Goal: Check status: Check status

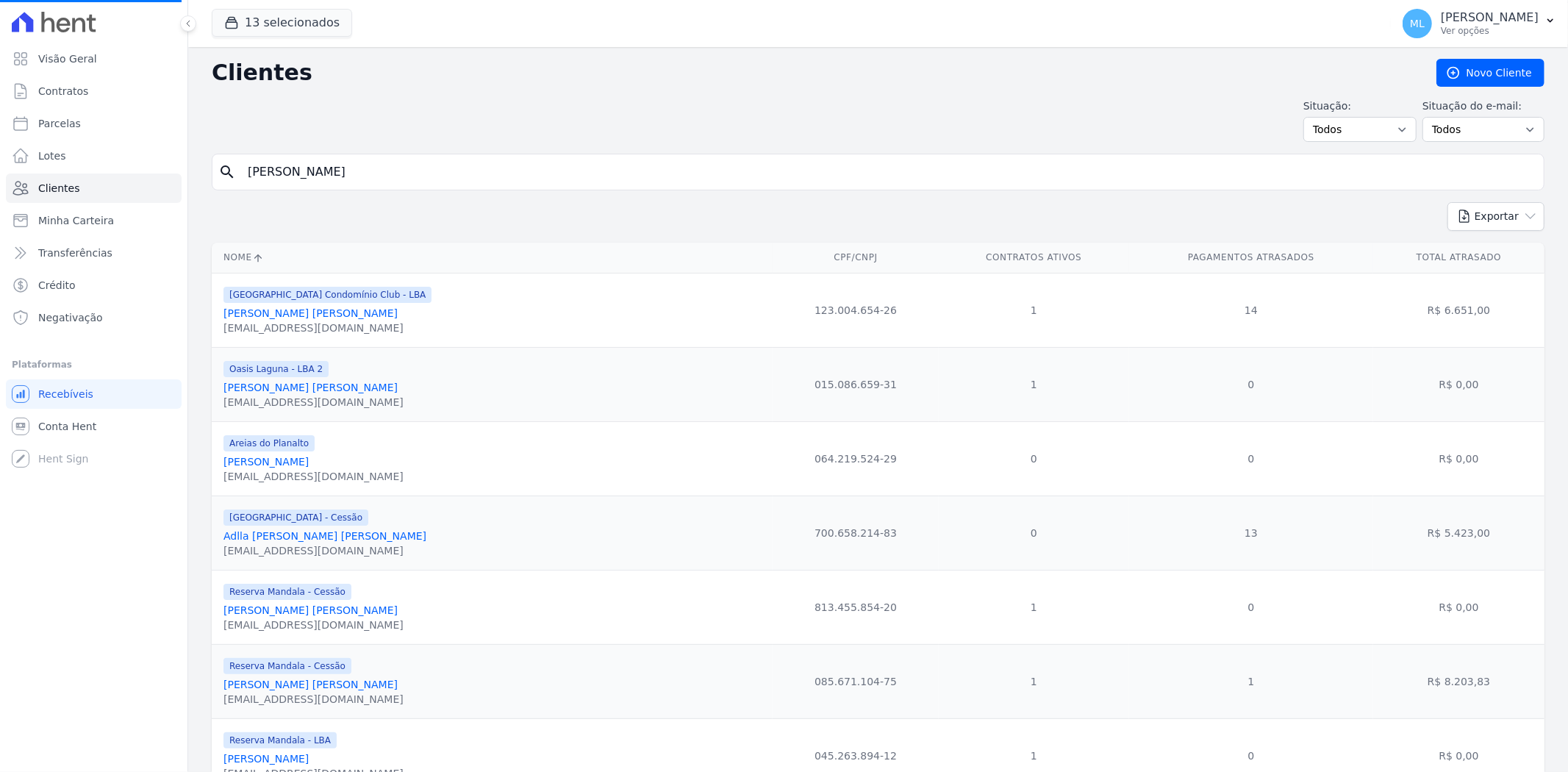
click at [420, 173] on input "[PERSON_NAME]" at bounding box center [888, 172] width 1299 height 29
click at [420, 173] on input "search" at bounding box center [888, 172] width 1299 height 29
type input "[PERSON_NAME]"
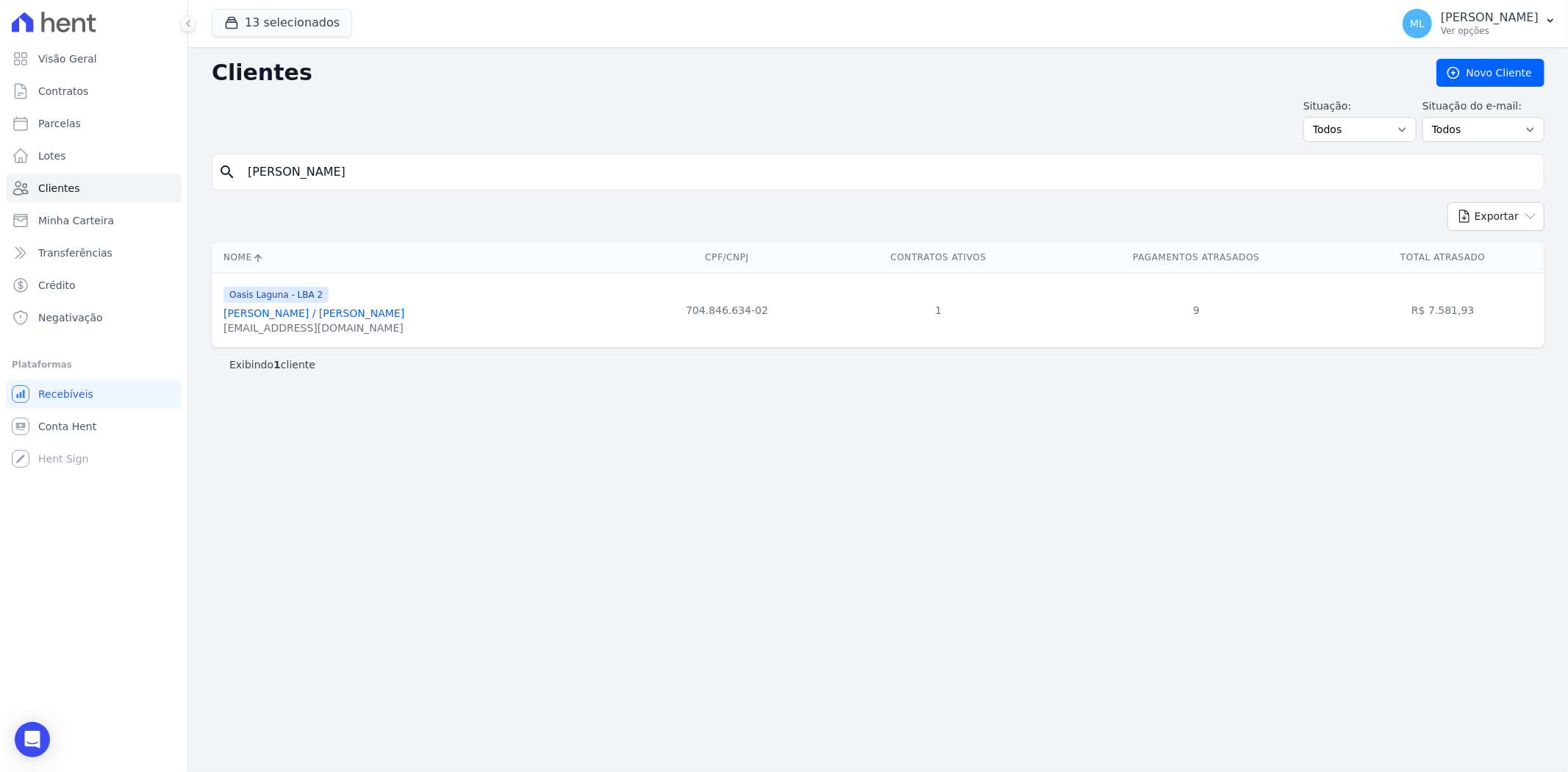
click at [398, 318] on link "[PERSON_NAME] / [PERSON_NAME]" at bounding box center [313, 313] width 181 height 12
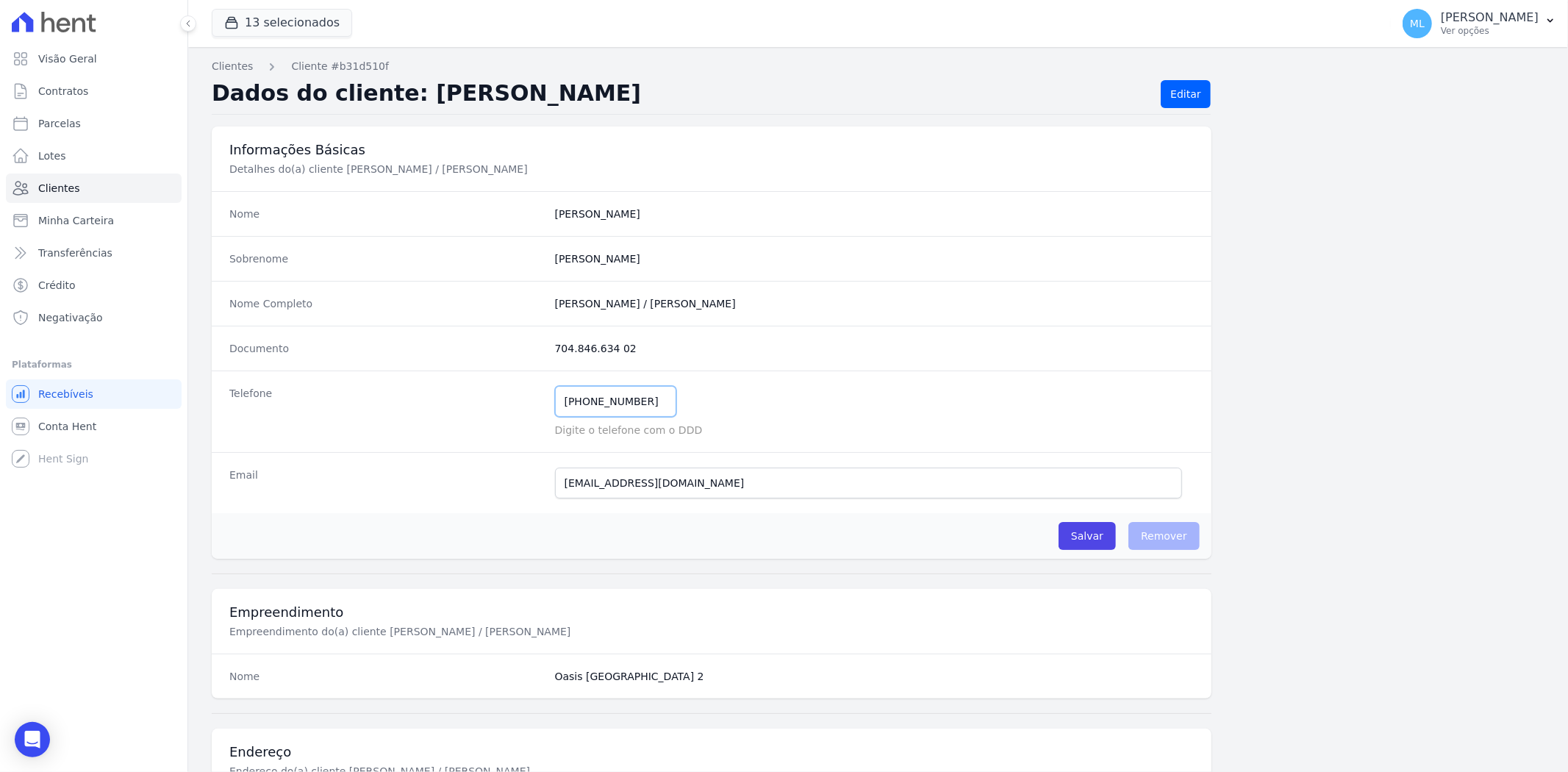
drag, startPoint x: 645, startPoint y: 402, endPoint x: 480, endPoint y: 407, distance: 165.1
click at [480, 407] on div "Telefone (84) 98174-7164 Mensagem de SMS ainda não enviada.. Mensagem de Whatsa…" at bounding box center [711, 411] width 1000 height 82
click at [99, 213] on span "Minha Carteira" at bounding box center [76, 220] width 76 height 14
click at [111, 152] on link "Lotes" at bounding box center [93, 155] width 176 height 29
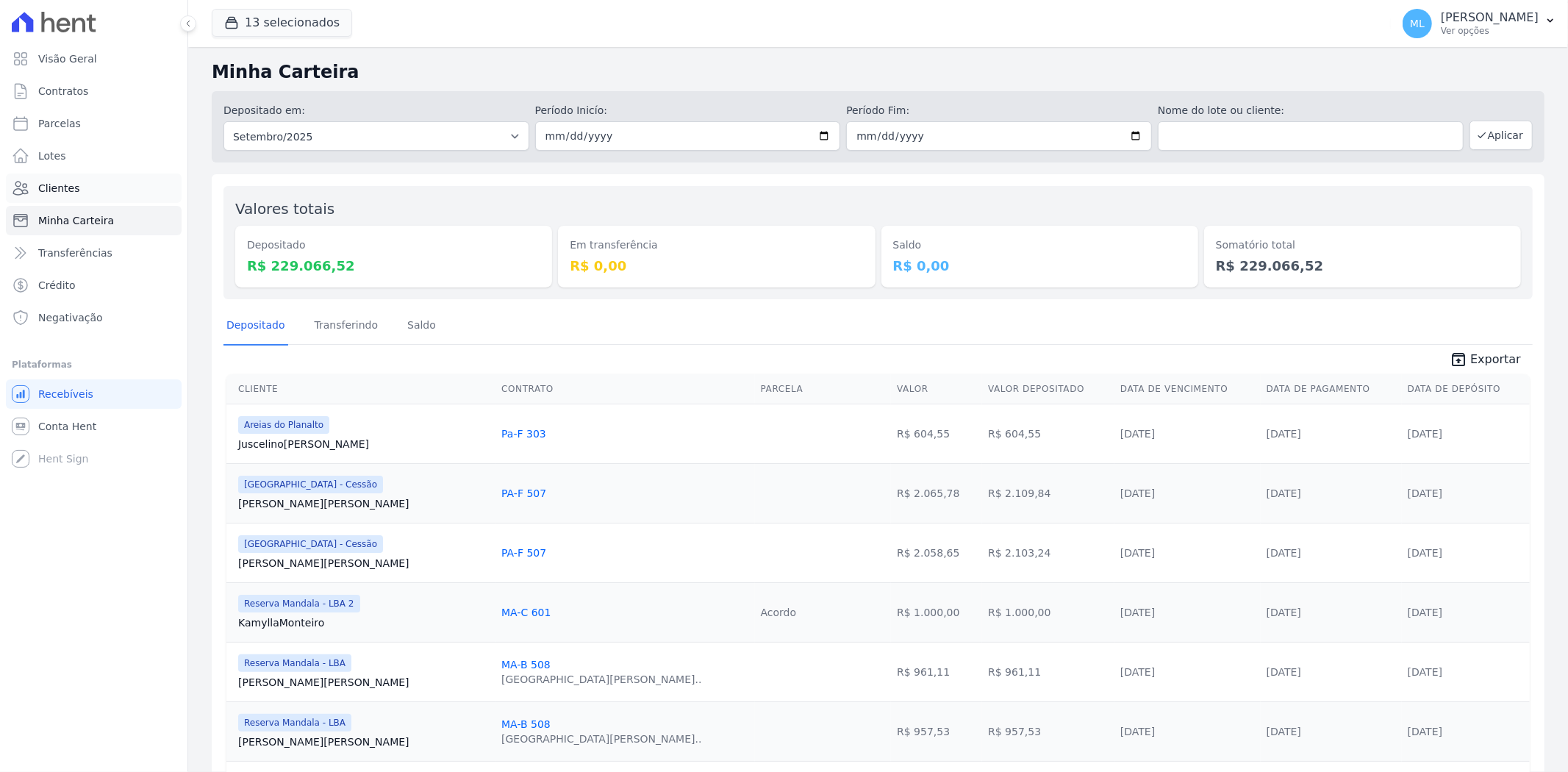
click at [99, 189] on link "Clientes" at bounding box center [93, 188] width 176 height 29
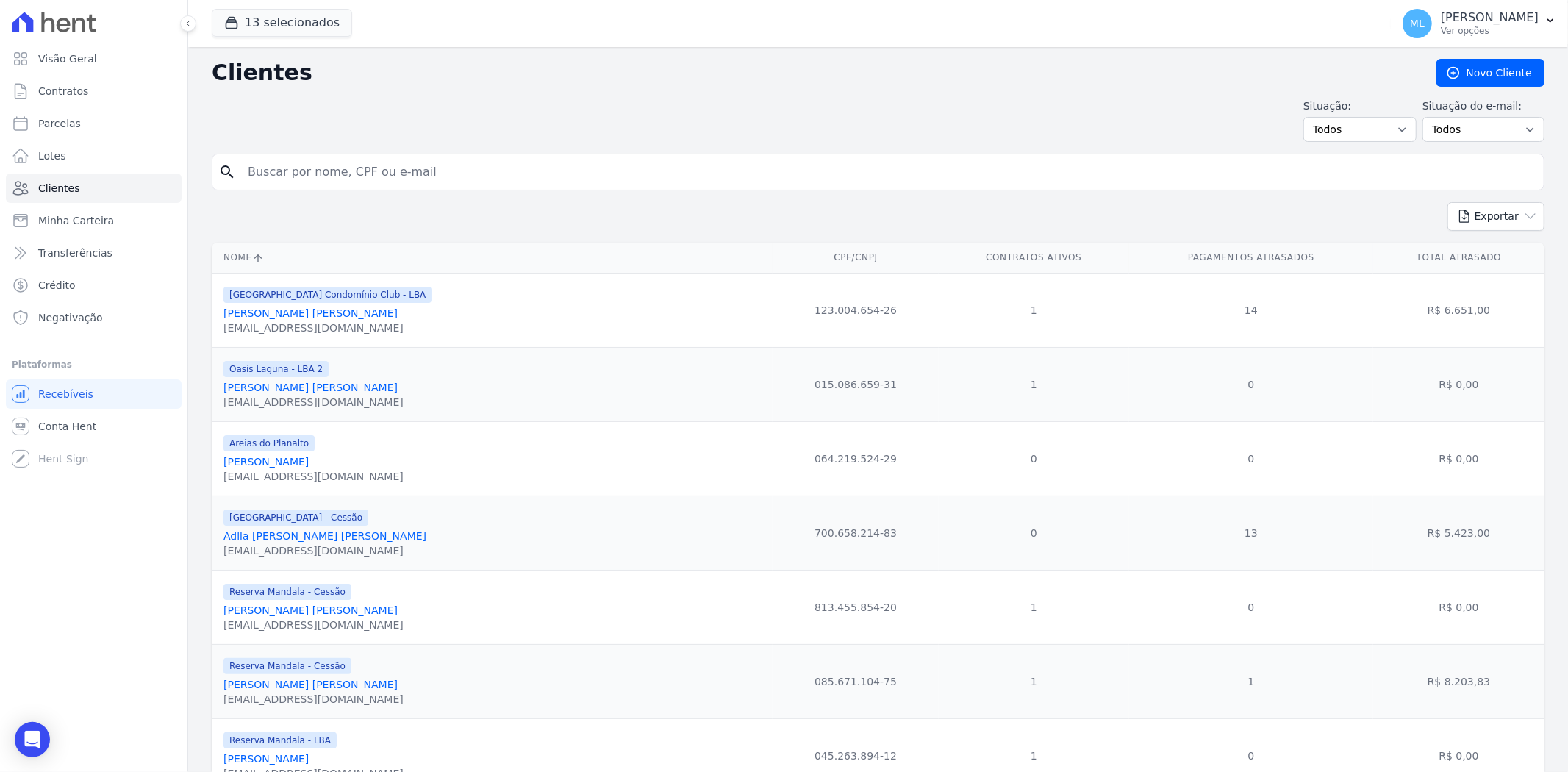
click at [446, 168] on input "search" at bounding box center [888, 172] width 1299 height 29
type input "matheus cruz"
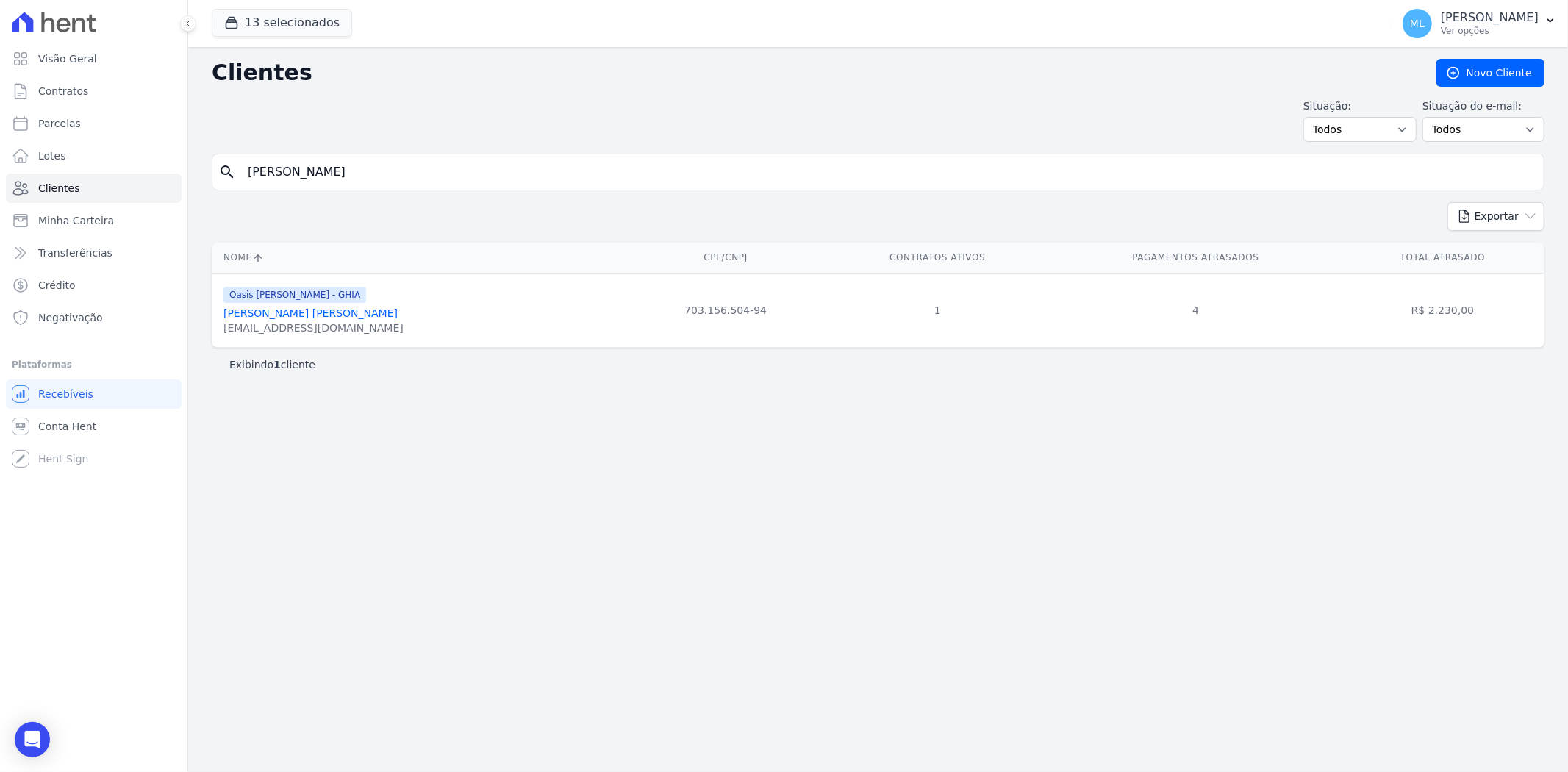
click at [305, 314] on link "[PERSON_NAME]" at bounding box center [310, 313] width 174 height 12
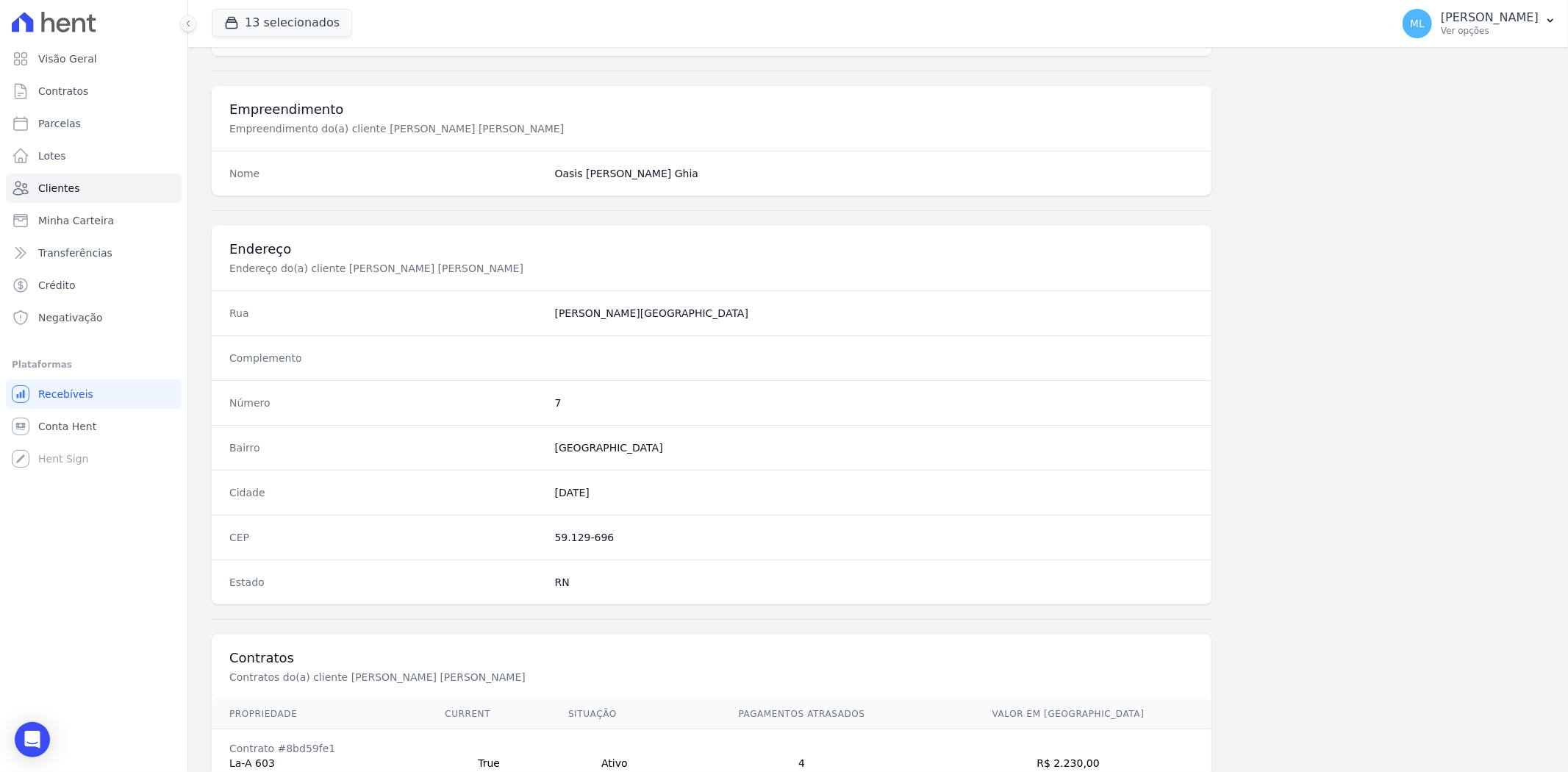
scroll to position [606, 0]
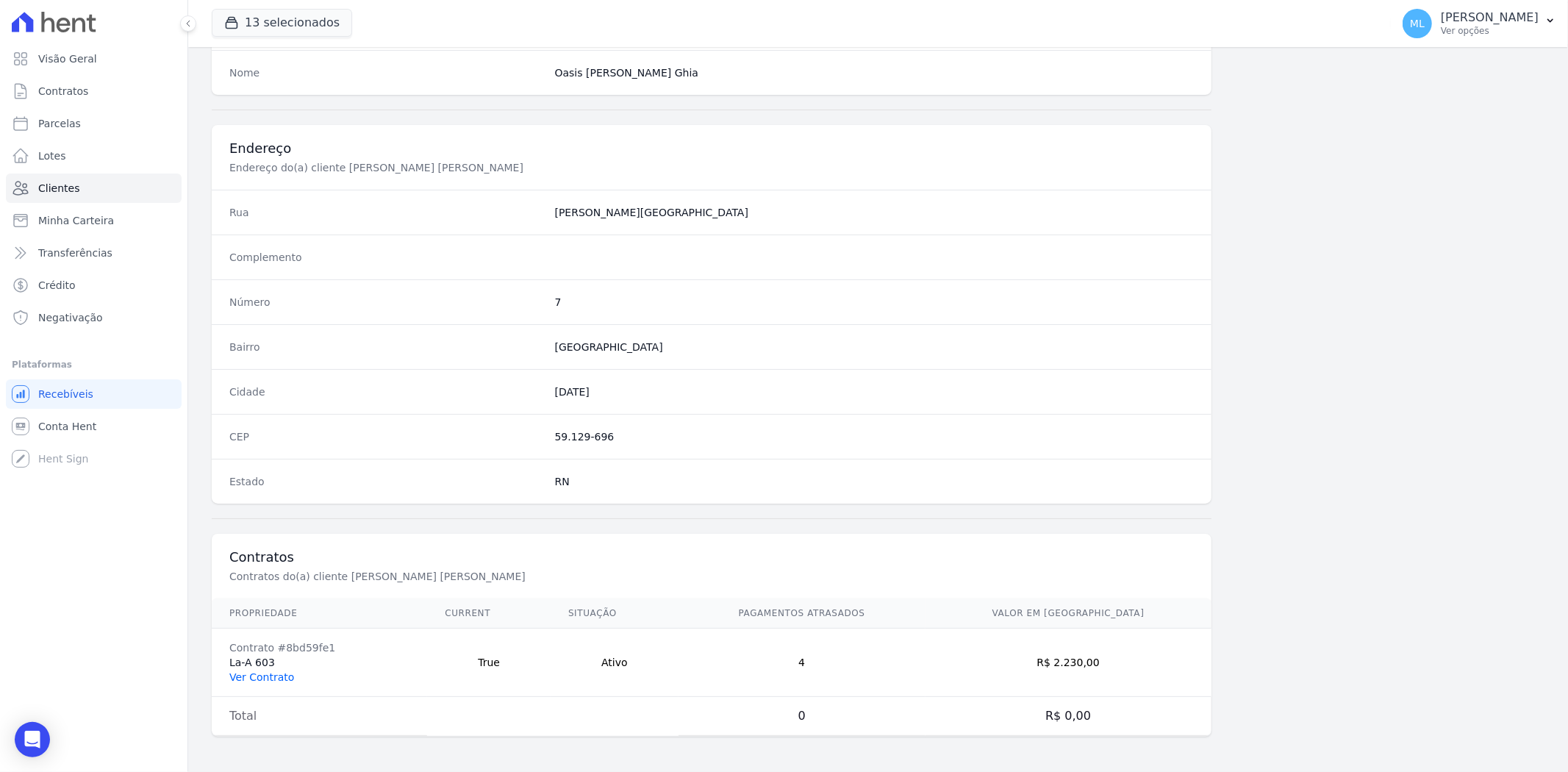
click at [274, 672] on td "Contrato #8bd59fe1 La-A 603 Ver Contrato" at bounding box center [319, 663] width 216 height 68
click at [278, 676] on link "Ver Contrato" at bounding box center [261, 677] width 64 height 12
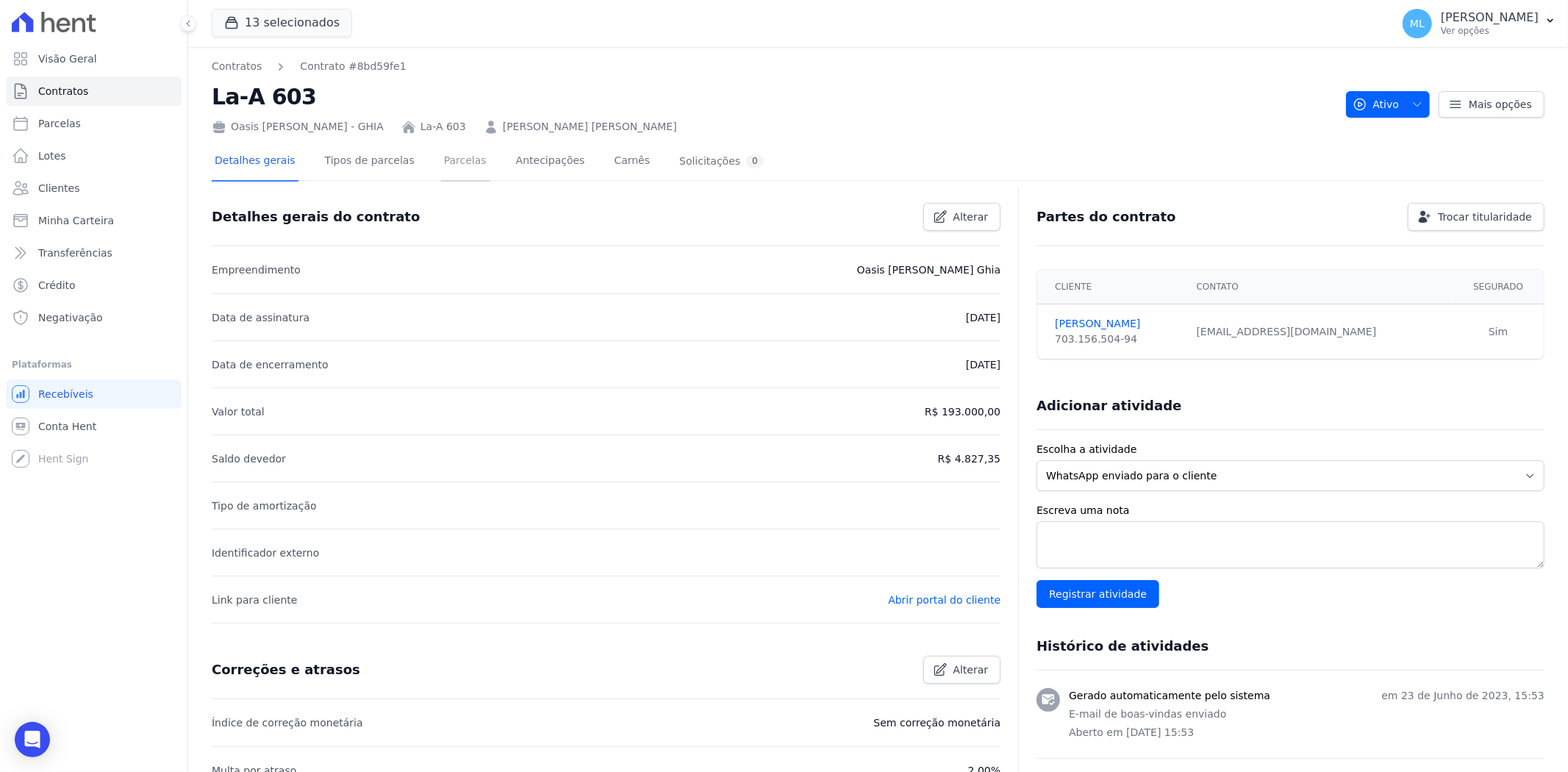
click at [441, 158] on link "Parcelas" at bounding box center [465, 162] width 49 height 39
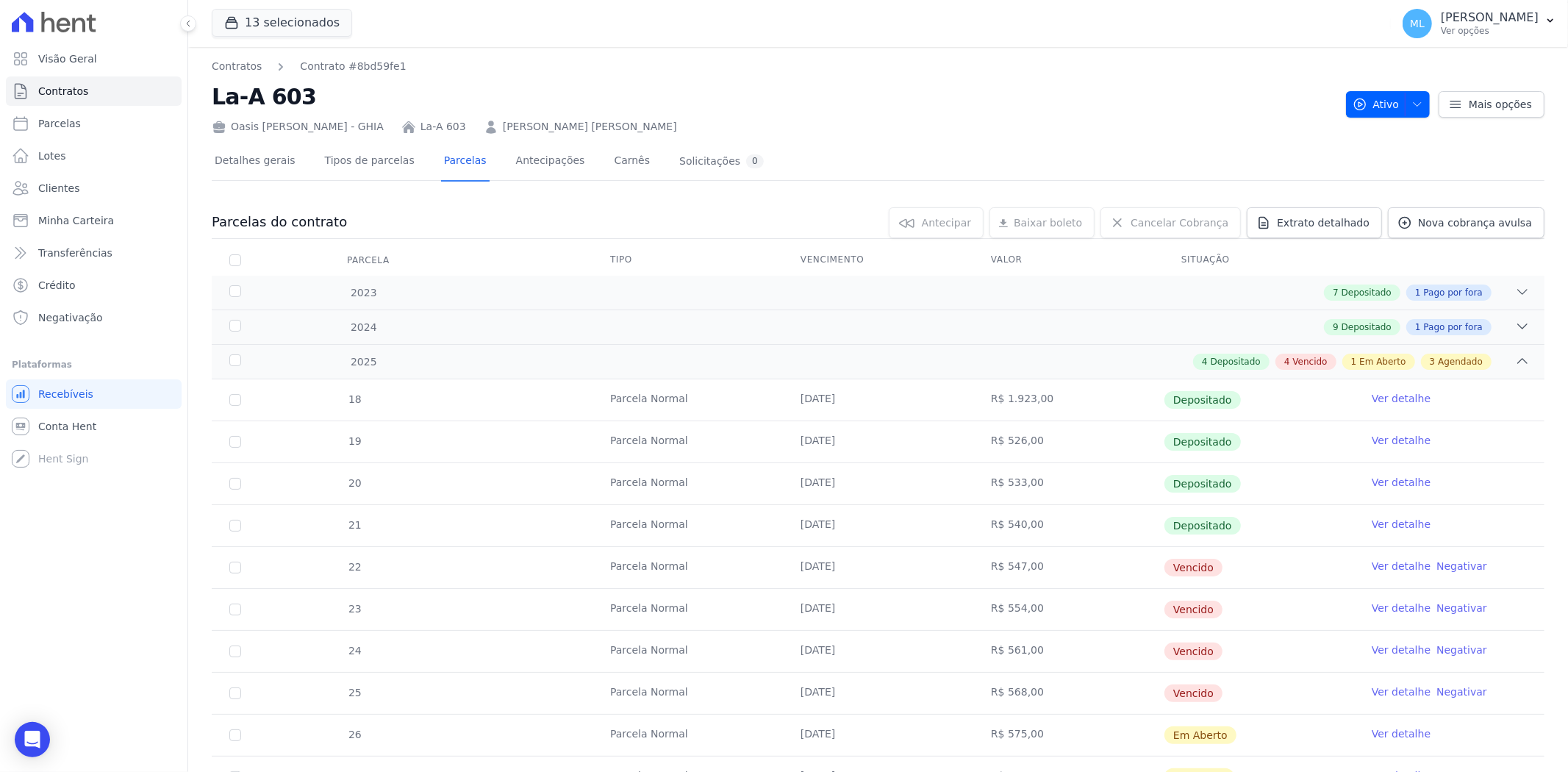
click at [543, 128] on link "[PERSON_NAME]" at bounding box center [589, 127] width 174 height 15
click at [126, 215] on link "Minha Carteira" at bounding box center [93, 220] width 176 height 29
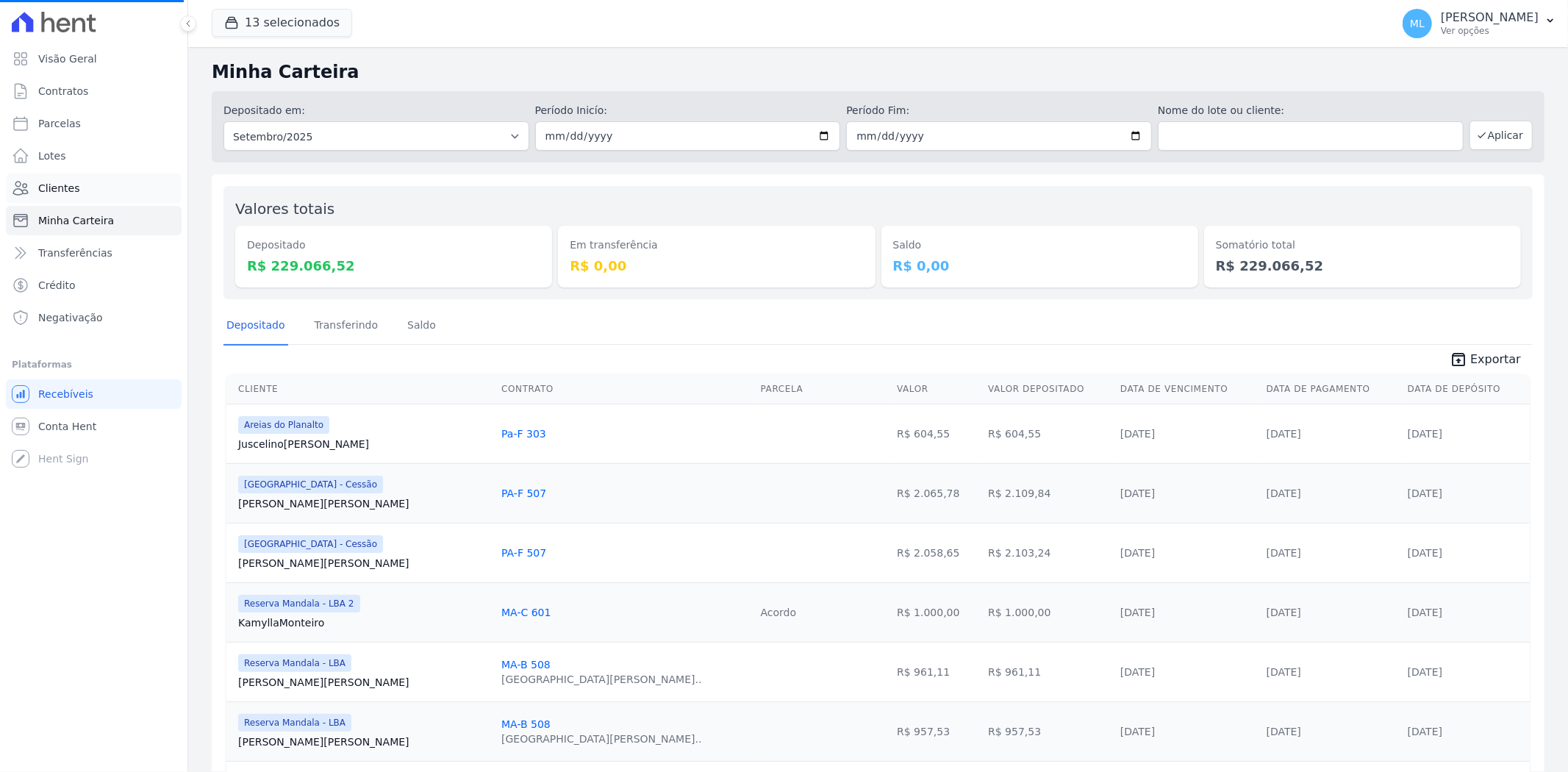
click at [132, 174] on link "Clientes" at bounding box center [93, 188] width 176 height 29
click at [151, 185] on link "Clientes" at bounding box center [93, 188] width 176 height 29
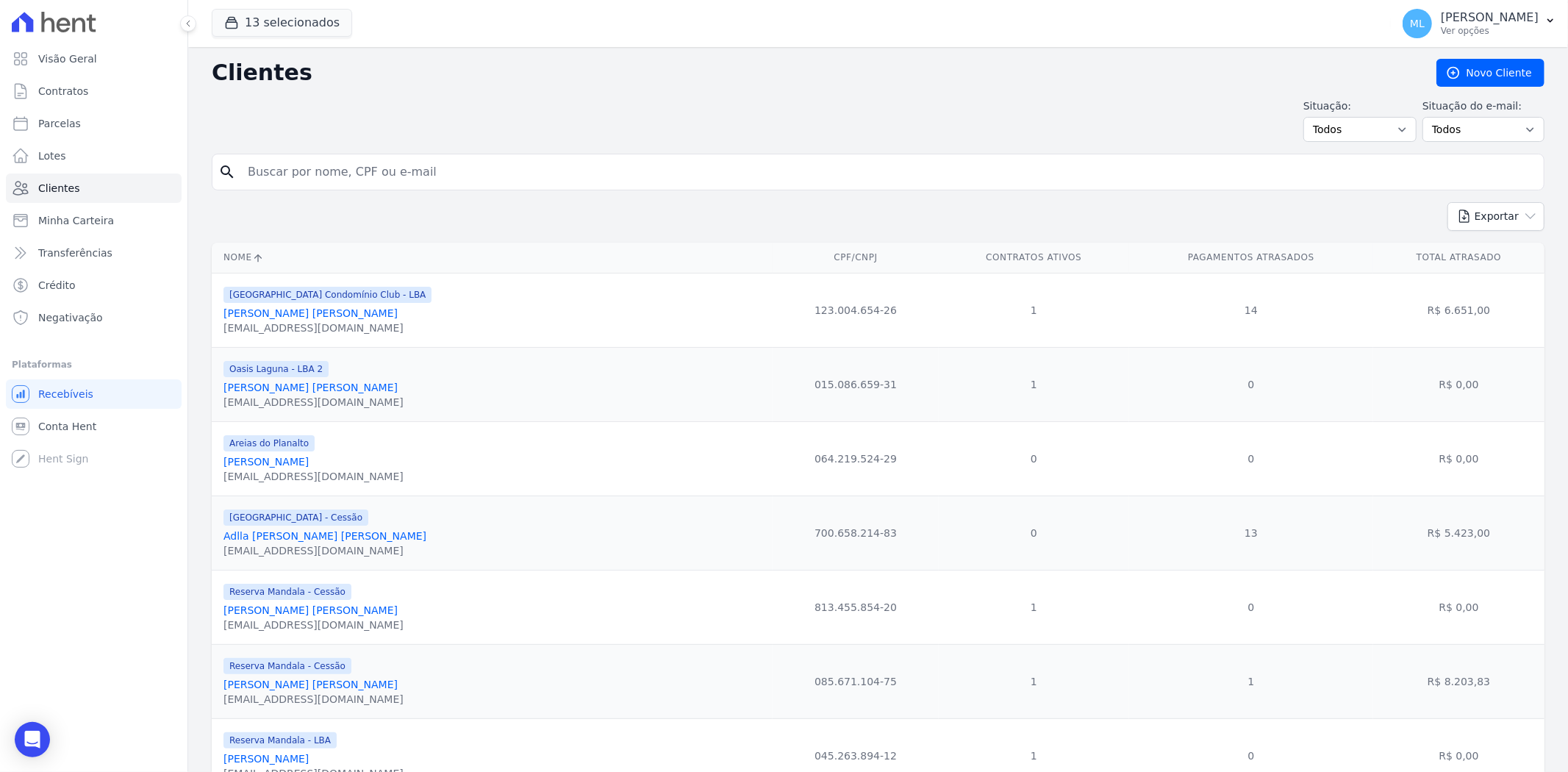
click at [369, 163] on input "search" at bounding box center [888, 172] width 1299 height 29
type input "cecilia daniel"
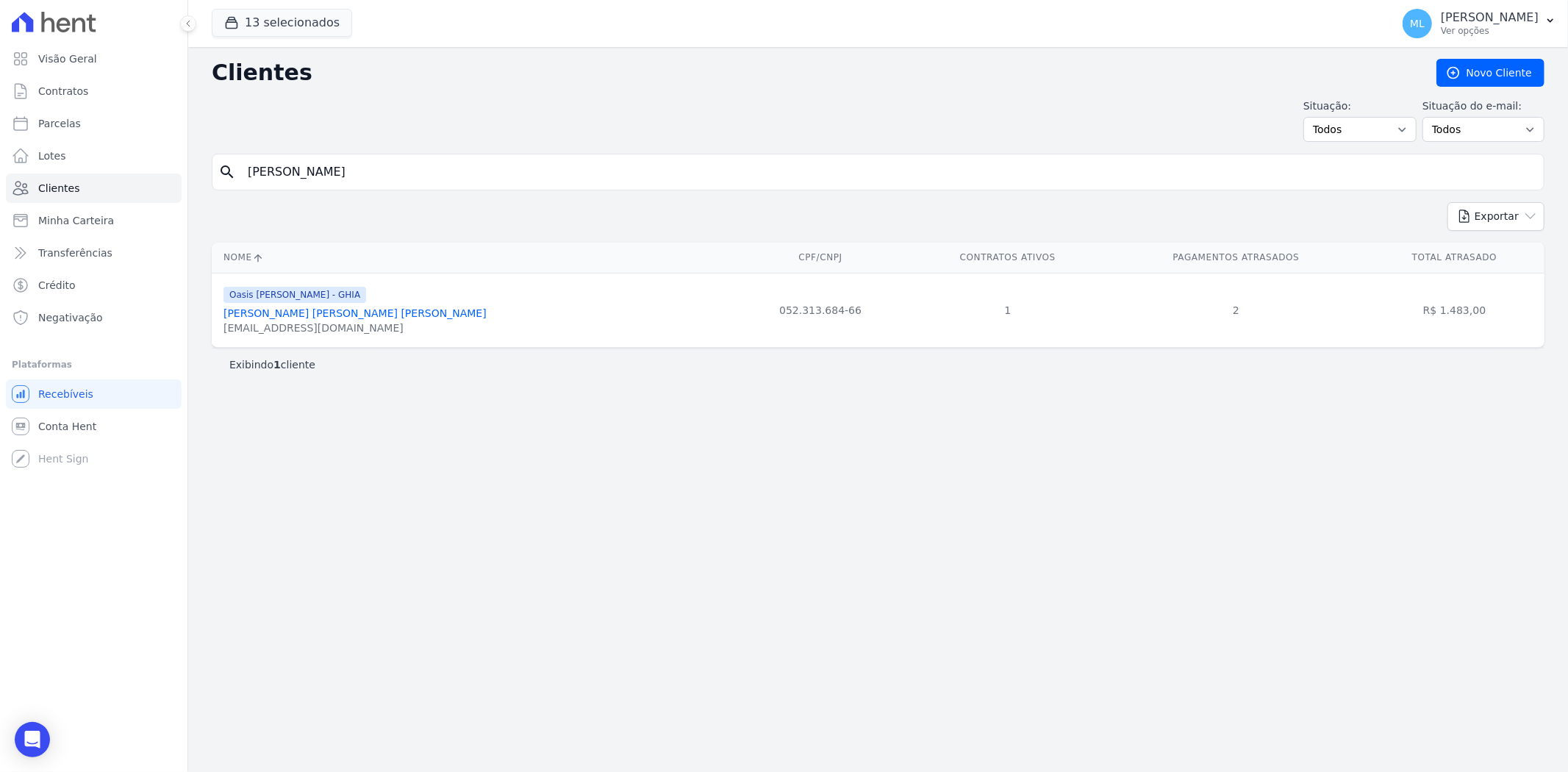
click at [326, 303] on span "Oasis [PERSON_NAME] - GHIA" at bounding box center [294, 294] width 142 height 16
click at [327, 319] on link "Cecilia Daniel Rodrigues Gonçalves" at bounding box center [355, 313] width 263 height 12
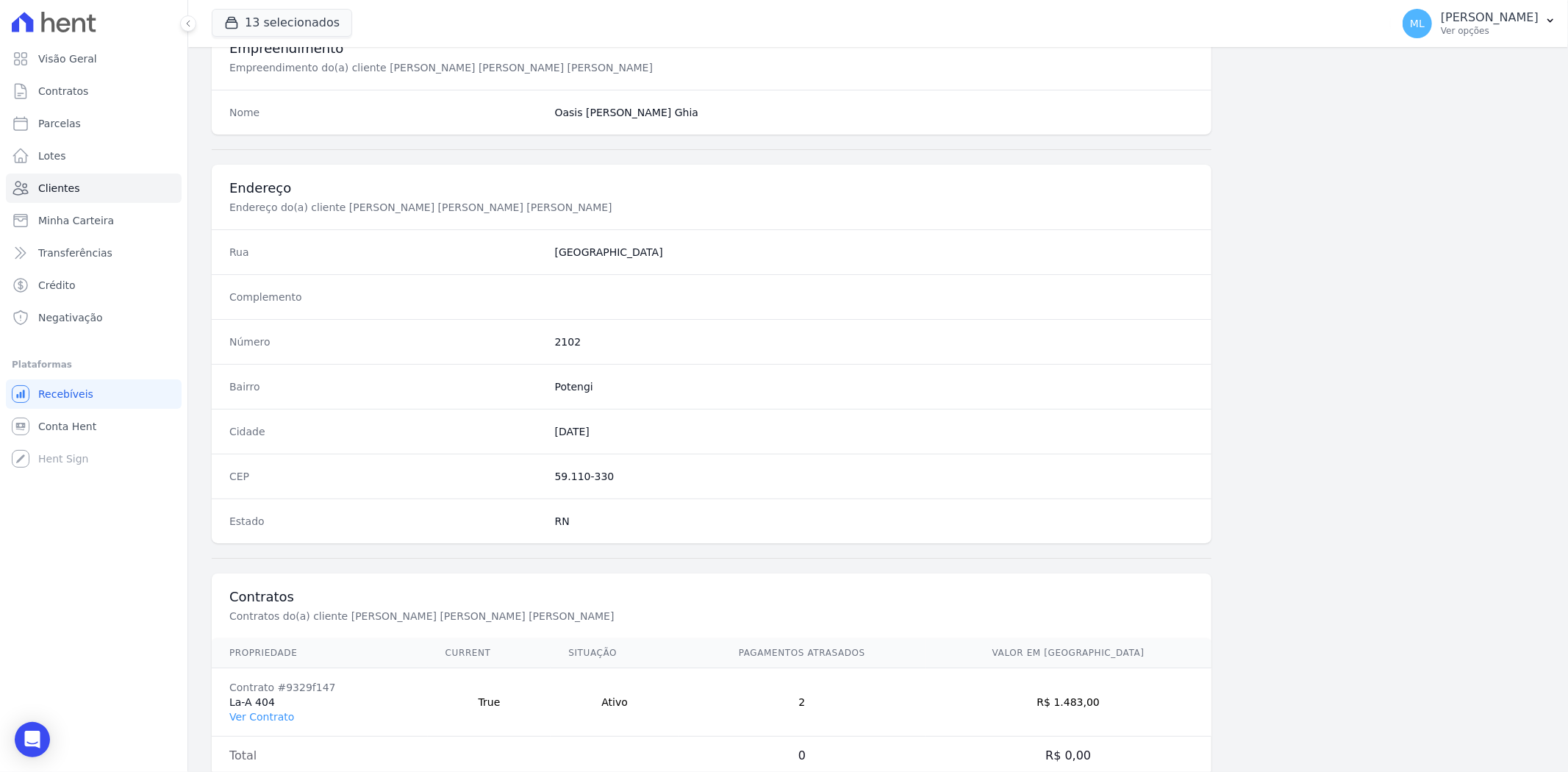
scroll to position [606, 0]
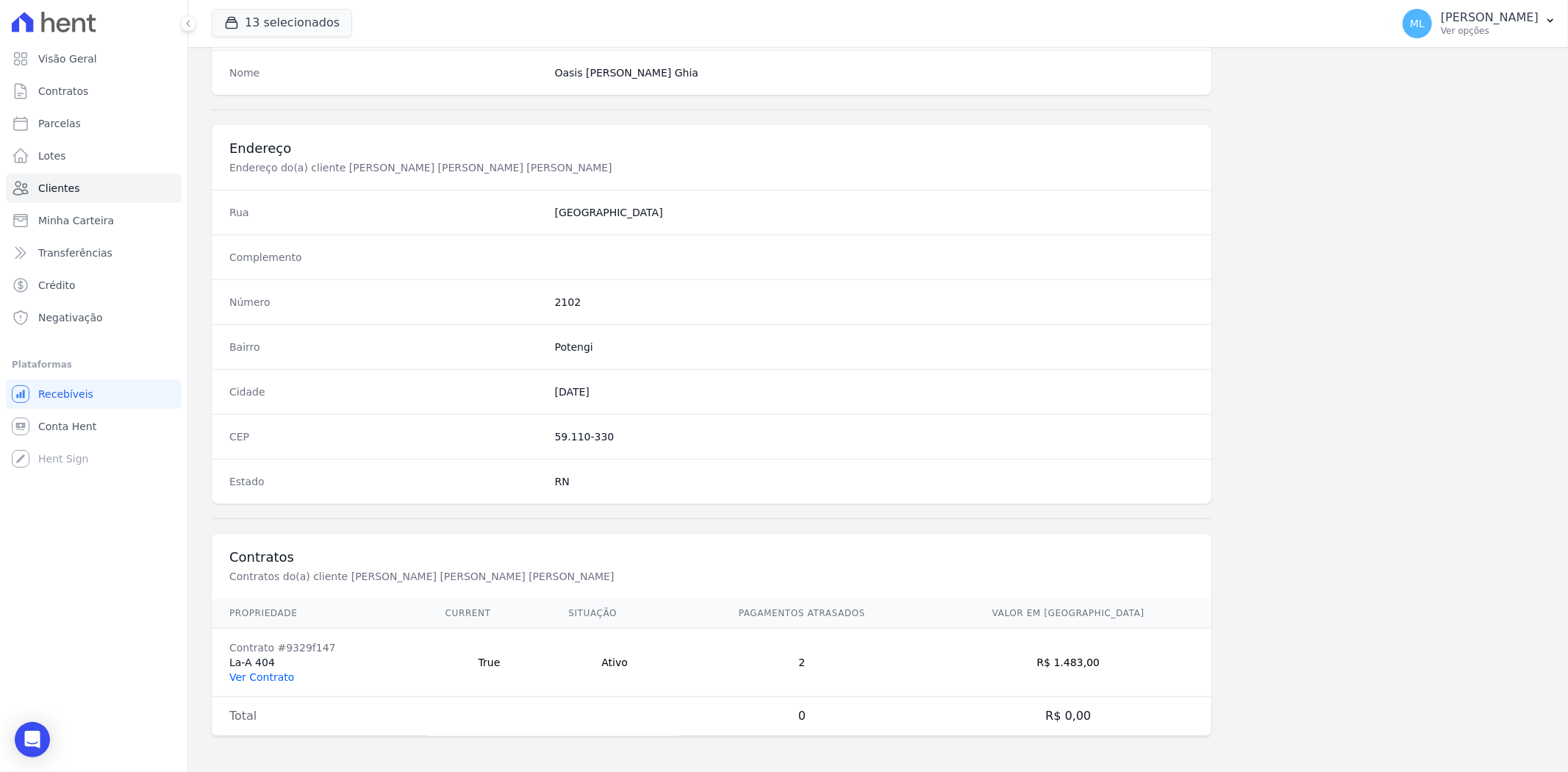
click at [266, 673] on link "Ver Contrato" at bounding box center [261, 677] width 64 height 12
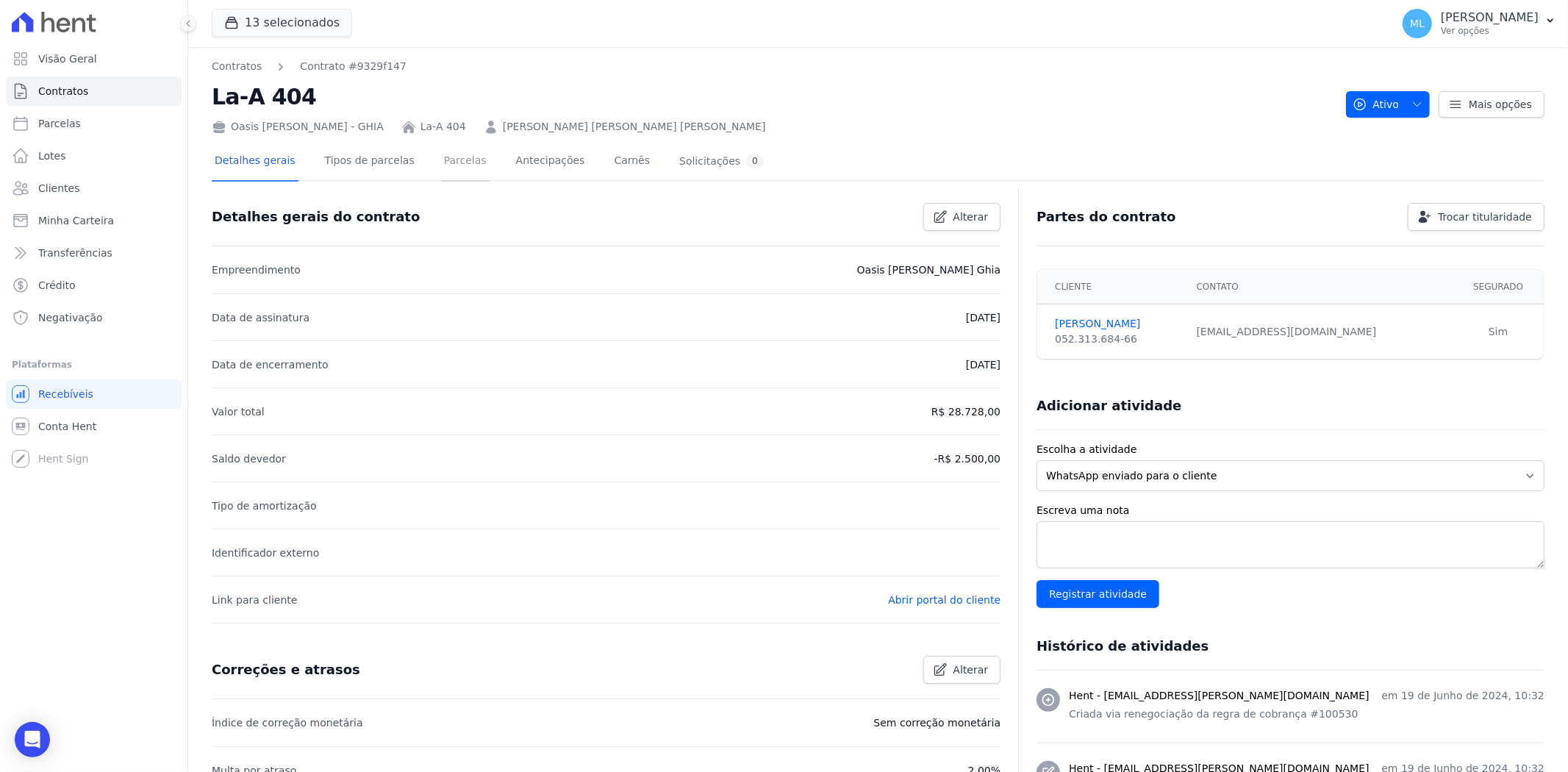
click at [441, 157] on link "Parcelas" at bounding box center [465, 162] width 49 height 39
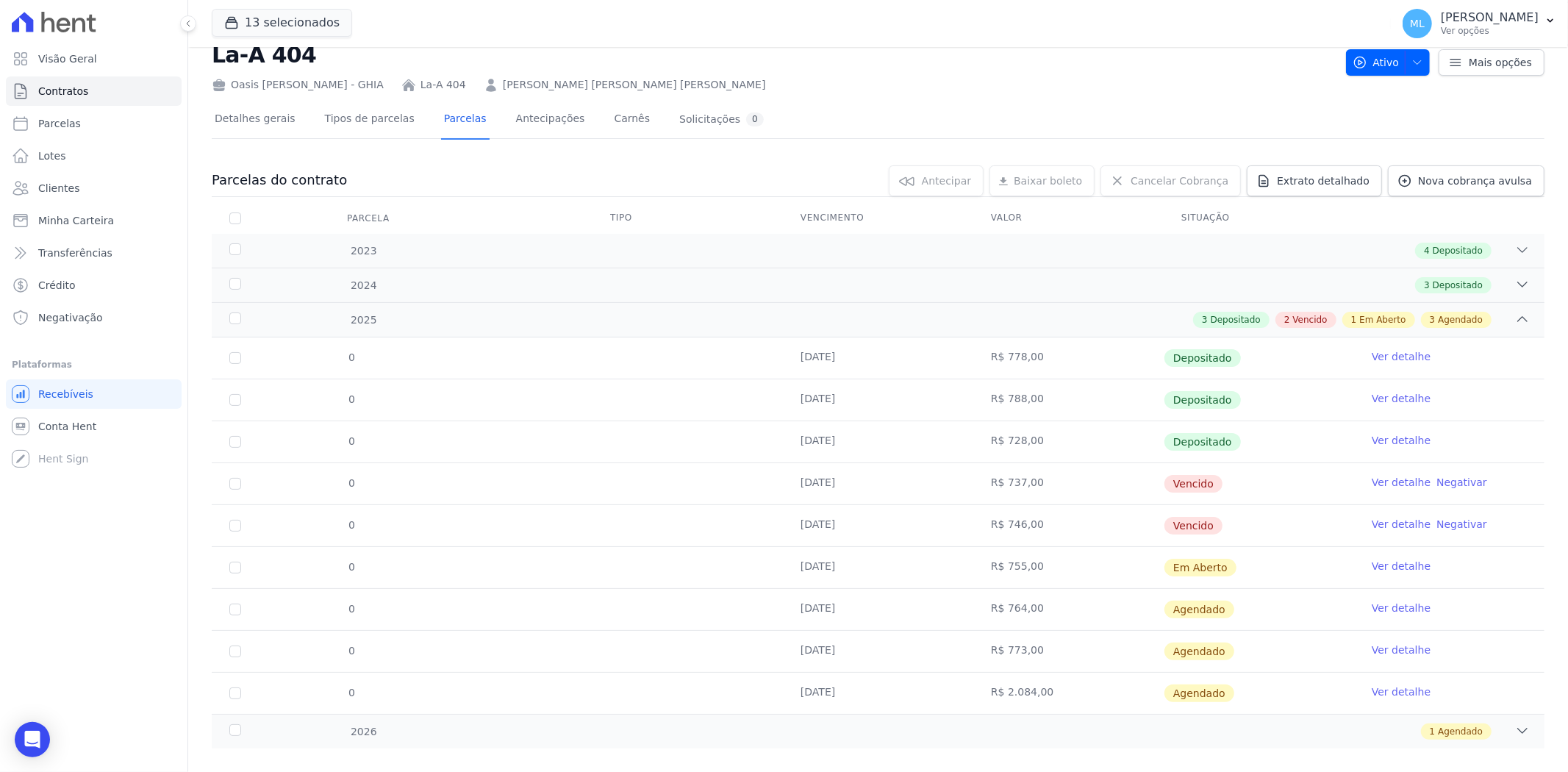
scroll to position [63, 0]
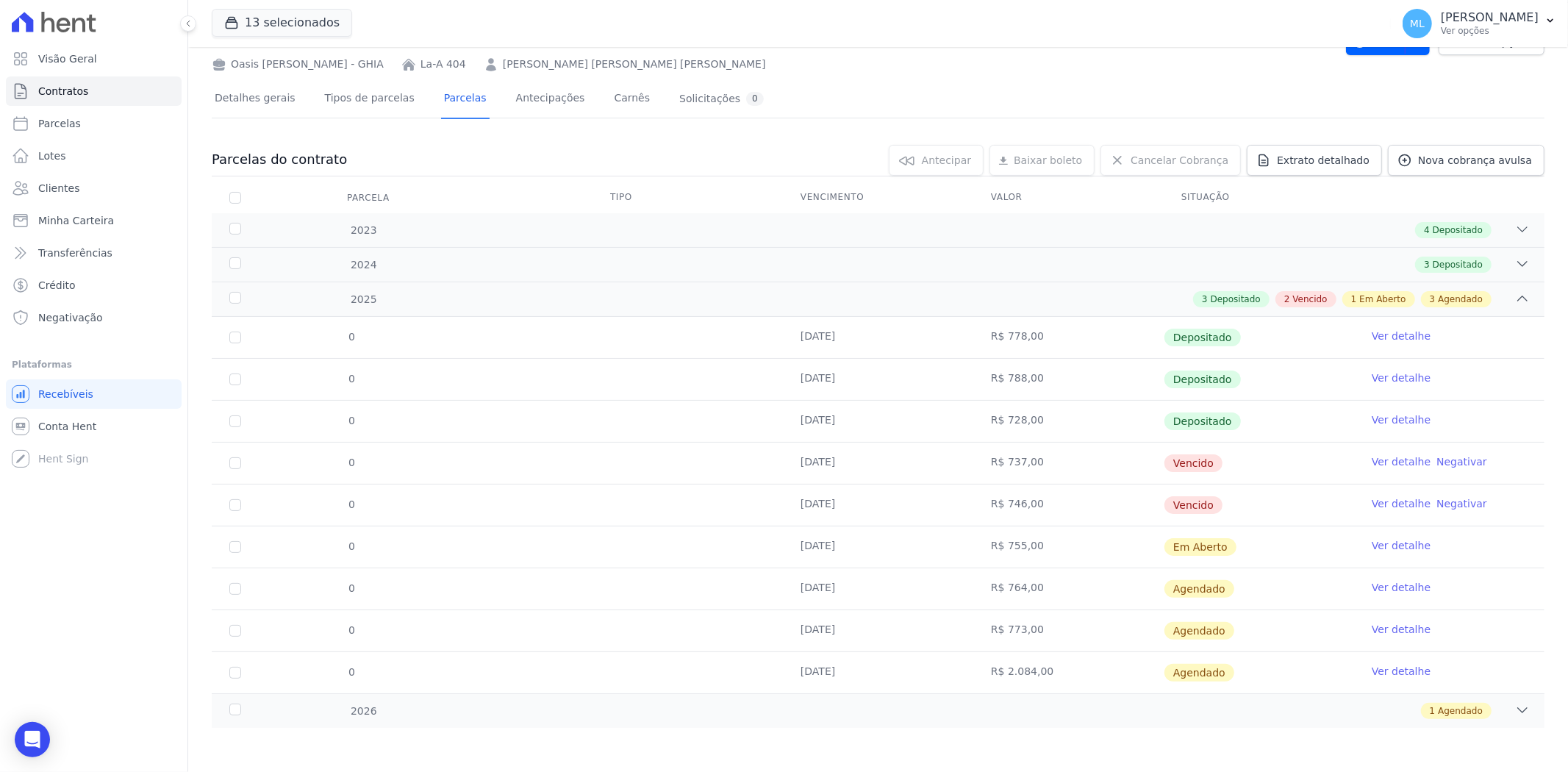
click at [1387, 458] on link "Ver detalhe" at bounding box center [1401, 462] width 59 height 14
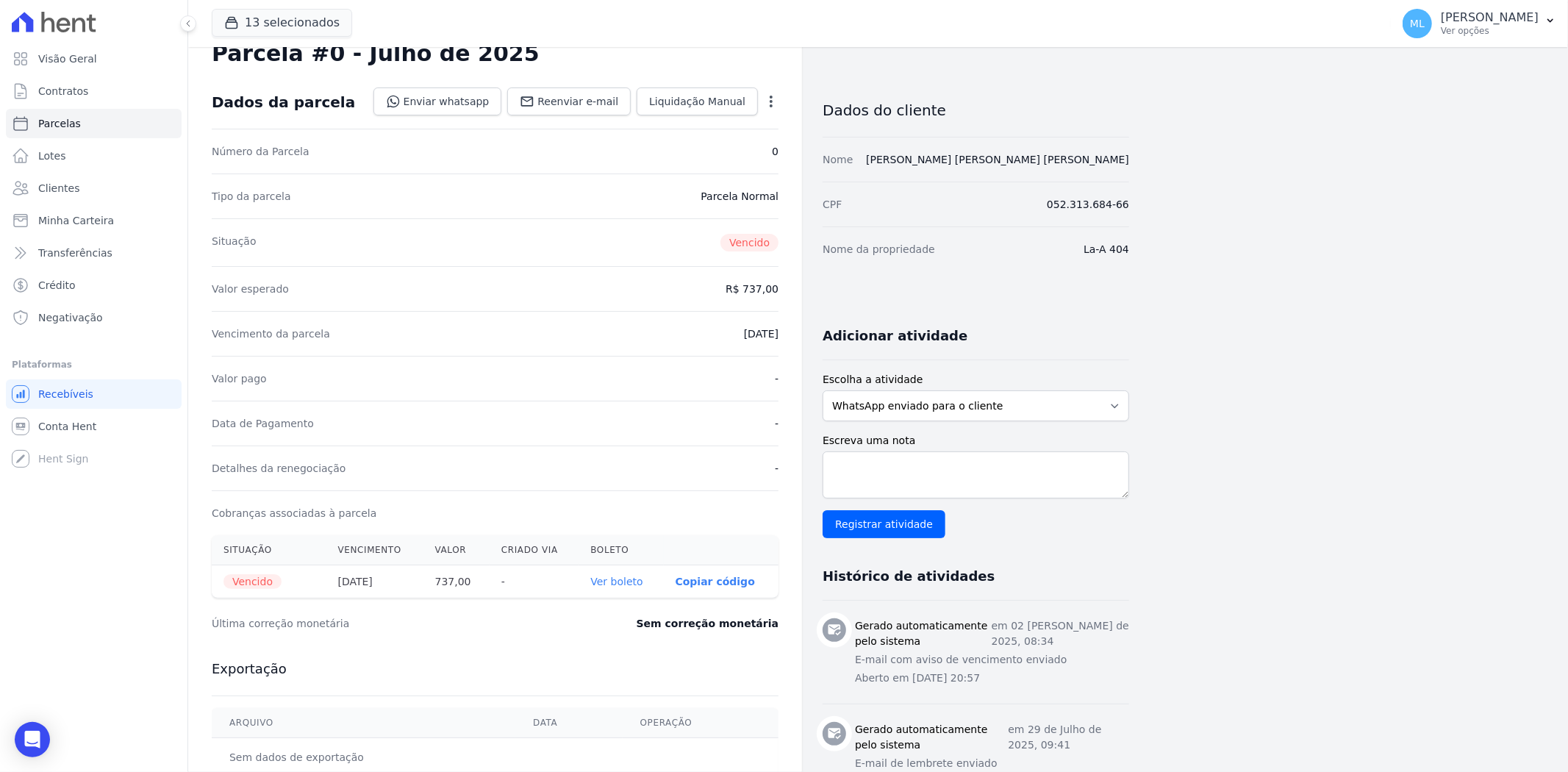
scroll to position [82, 0]
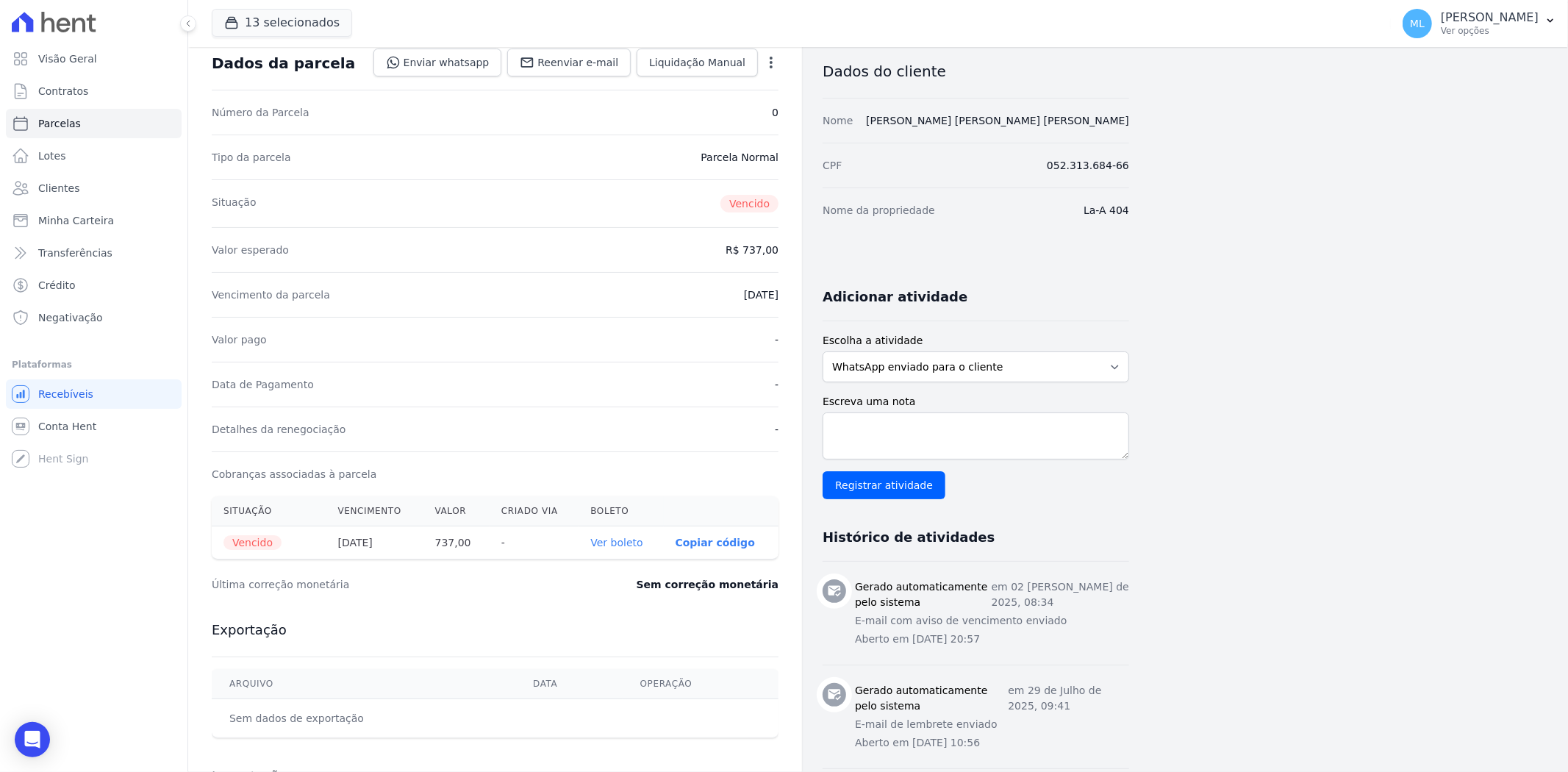
click at [625, 552] on th "Ver boleto" at bounding box center [621, 544] width 84 height 33
click at [628, 545] on link "Ver boleto" at bounding box center [617, 543] width 53 height 12
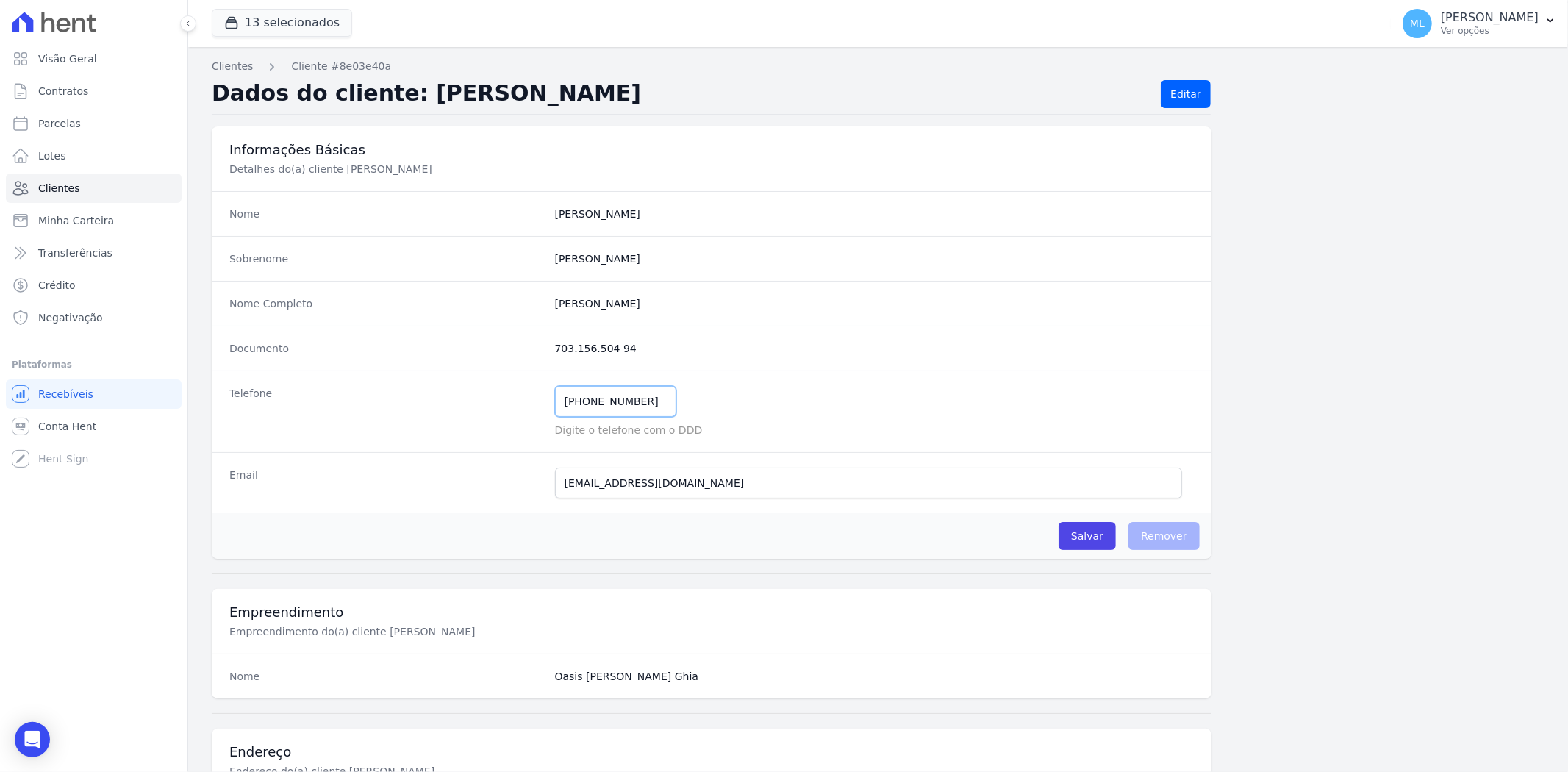
drag, startPoint x: 649, startPoint y: 402, endPoint x: 475, endPoint y: 368, distance: 177.3
click at [472, 393] on div "Telefone [PHONE_NUMBER] Mensagem de SMS ainda não enviada.. Mensagem de [PERSON…" at bounding box center [711, 411] width 1000 height 82
